Goal: Find specific page/section: Find specific page/section

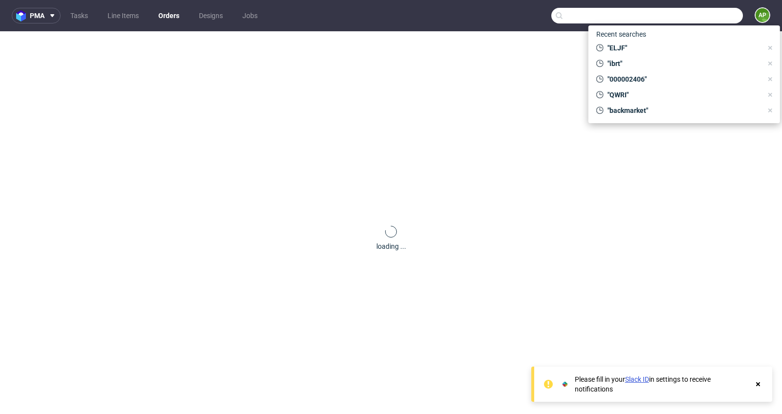
click at [678, 22] on input "text" at bounding box center [647, 16] width 192 height 16
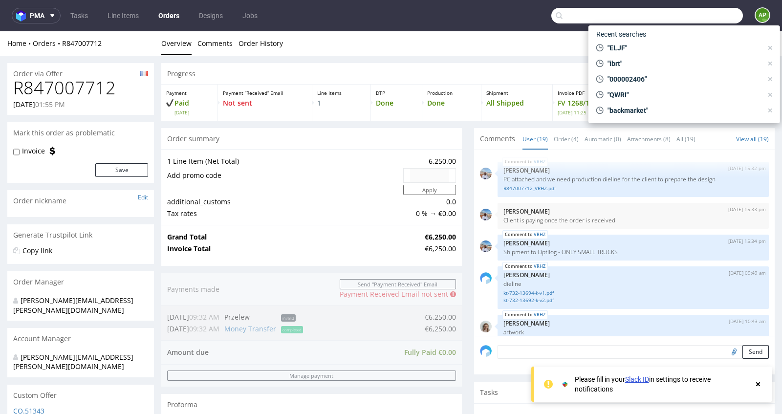
paste input "VIWR"
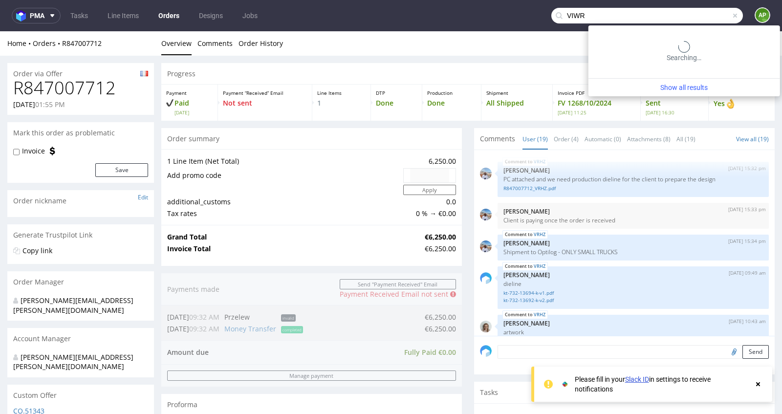
type input "VIWR"
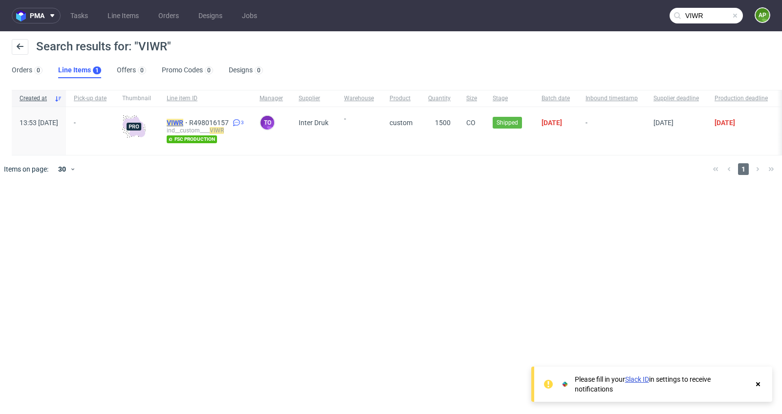
click at [183, 123] on mark "VIWR" at bounding box center [175, 123] width 17 height 8
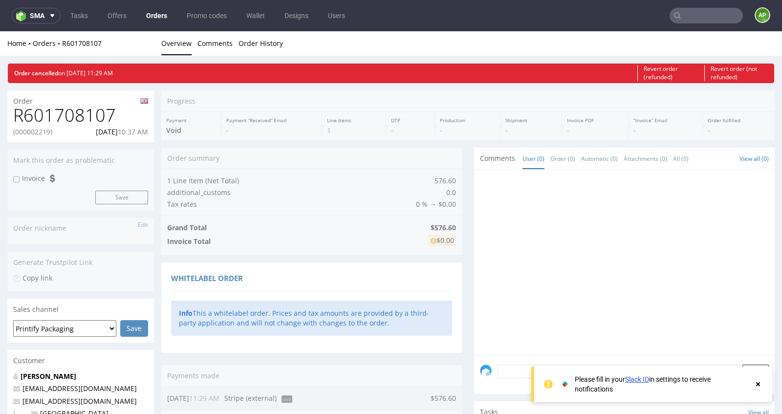
click at [33, 113] on h1 "R601708107" at bounding box center [80, 116] width 135 height 20
copy h1 "R601708107"
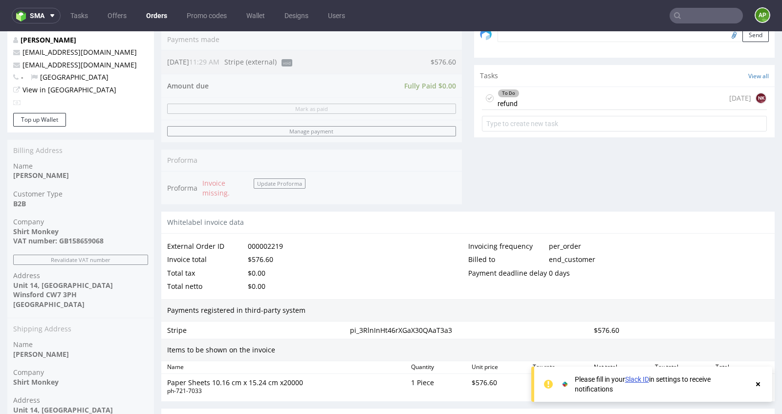
scroll to position [334, 0]
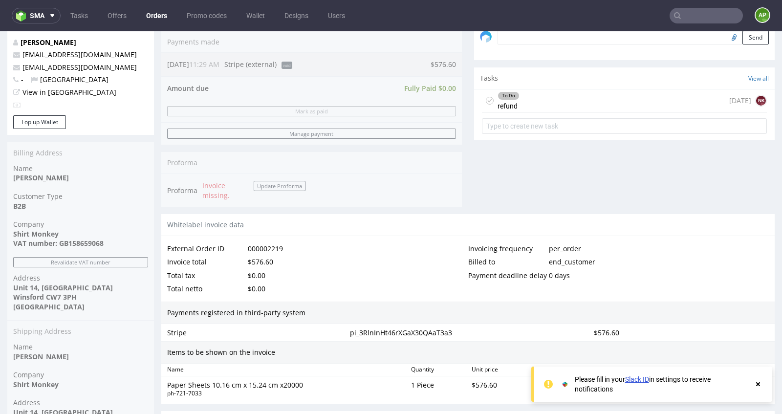
click at [616, 101] on div "To Do refund [DATE] NK" at bounding box center [624, 100] width 285 height 23
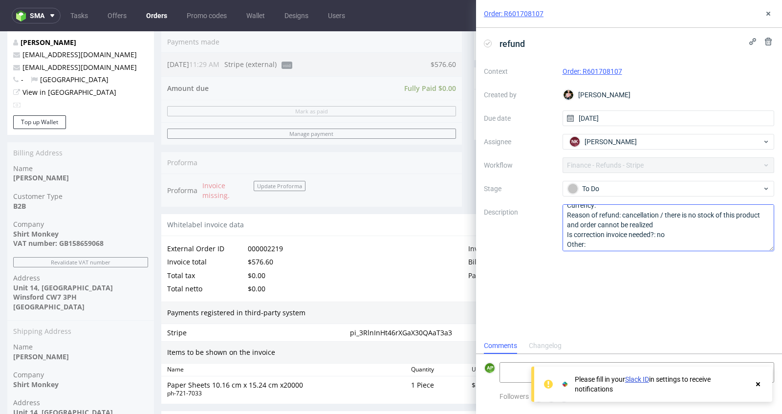
scroll to position [20, 0]
click at [692, 242] on textarea "Amount: total Currency: Reason of refund: cancellation / there is no stock of t…" at bounding box center [668, 227] width 212 height 47
click at [758, 382] on icon at bounding box center [757, 384] width 9 height 8
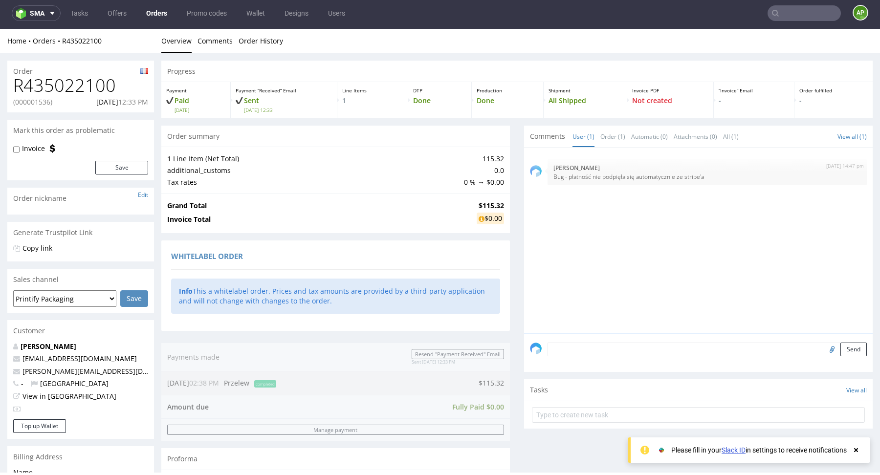
click at [639, 222] on div "30th Apr 25 | 14:47 pm Aleksandra Łętowska Bug - płatność nie podpięła się auto…" at bounding box center [701, 243] width 343 height 180
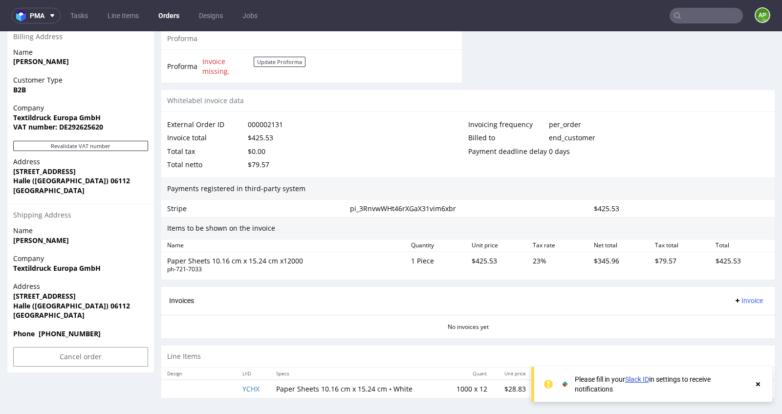
scroll to position [2, 0]
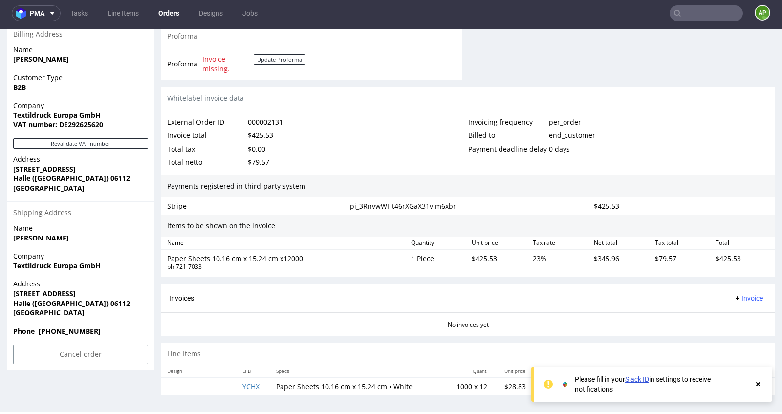
click at [758, 382] on icon at bounding box center [757, 384] width 9 height 8
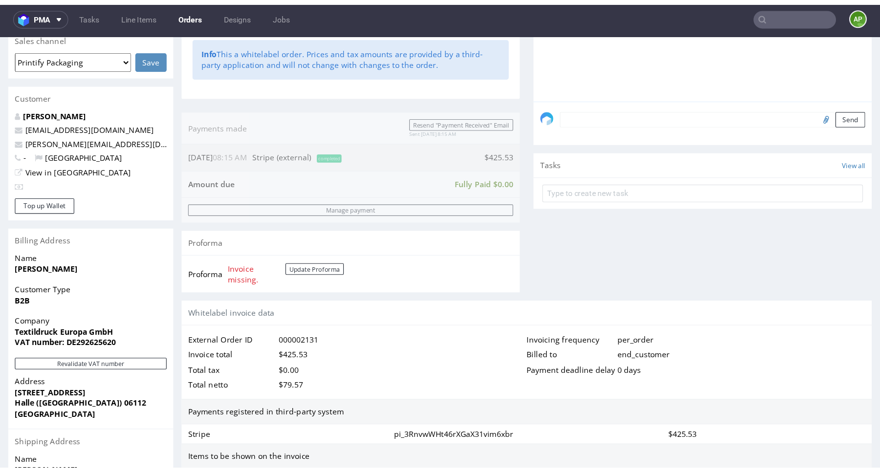
scroll to position [423, 0]
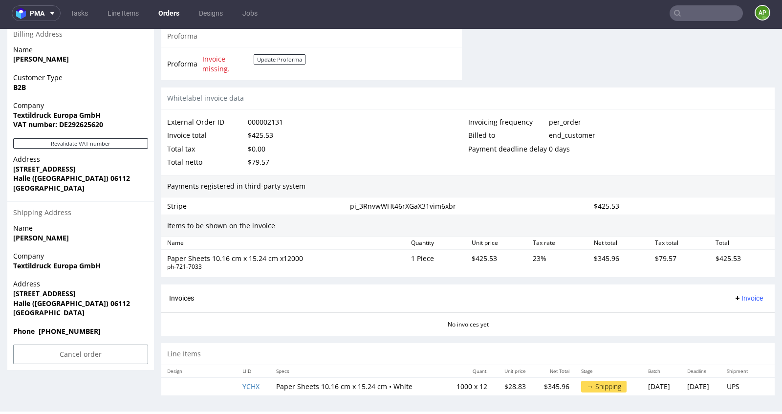
click at [270, 388] on td "Paper Sheets 10.16 cm x 15.24 cm • White" at bounding box center [356, 386] width 173 height 18
click at [263, 384] on td "YCHX" at bounding box center [253, 386] width 34 height 18
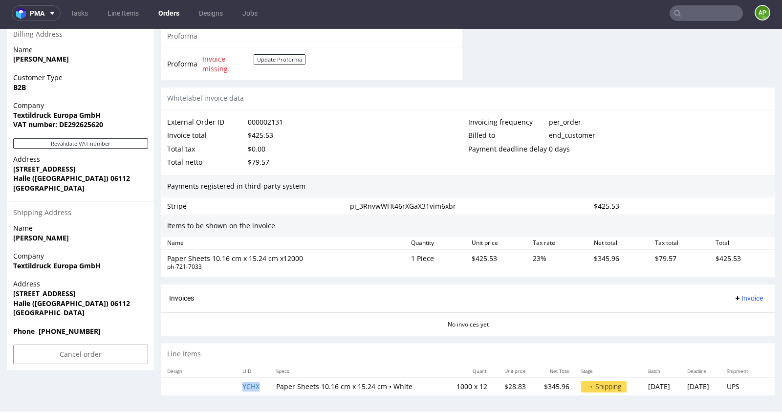
copy link "YCHX"
drag, startPoint x: 263, startPoint y: 384, endPoint x: 278, endPoint y: 382, distance: 14.4
click at [273, 383] on tr "YCHX Paper Sheets 10.16 cm x 15.24 cm • White 1000 x 12 $28.83 $345.96 → Shippi…" at bounding box center [467, 386] width 613 height 18
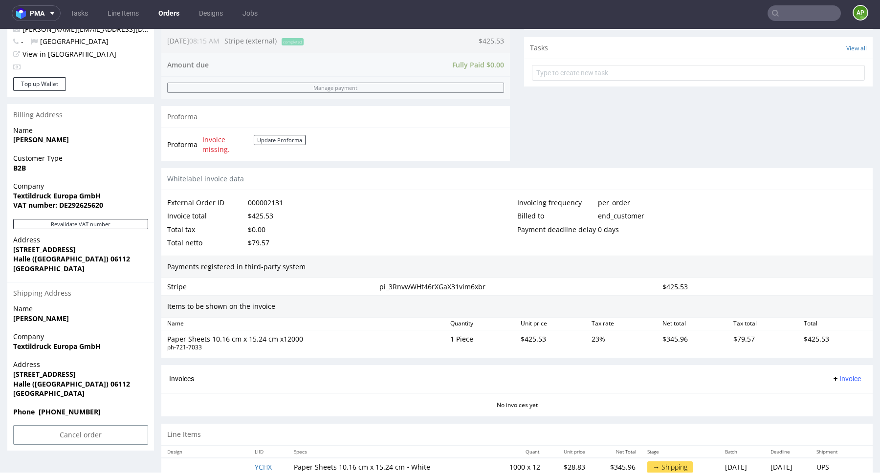
scroll to position [362, 0]
